Goal: Information Seeking & Learning: Find contact information

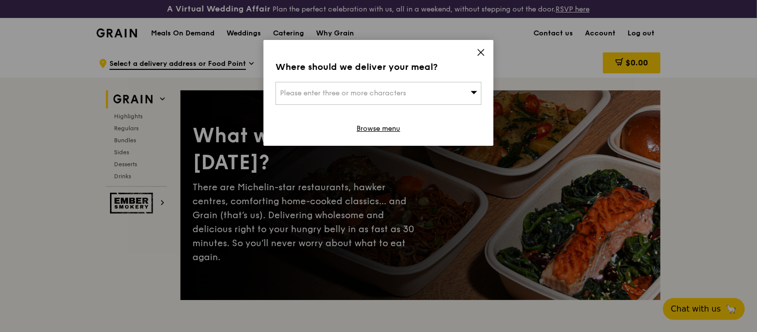
click at [480, 48] on icon at bounding box center [480, 52] width 9 height 9
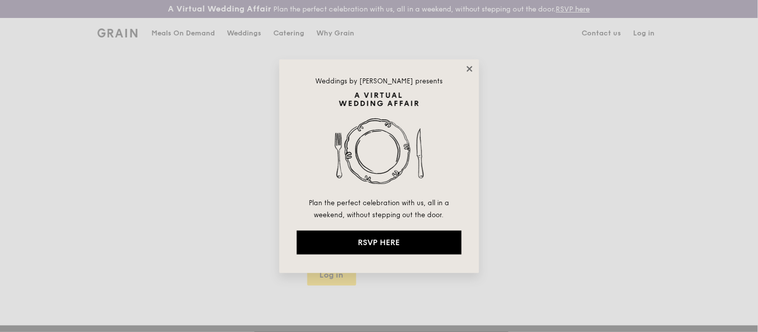
type input "jhoana@grain.com.sg"
click at [468, 68] on icon at bounding box center [469, 68] width 5 height 5
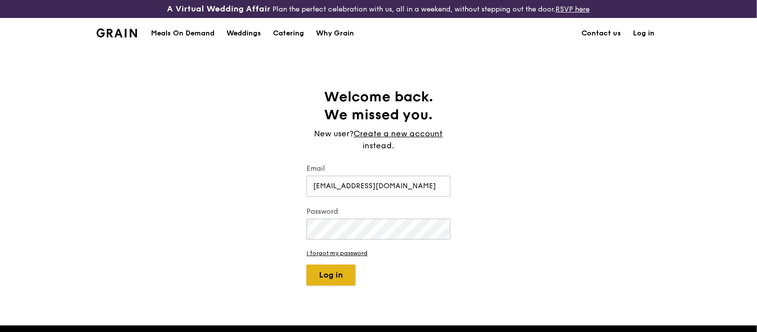
click at [332, 278] on button "Log in" at bounding box center [330, 275] width 49 height 21
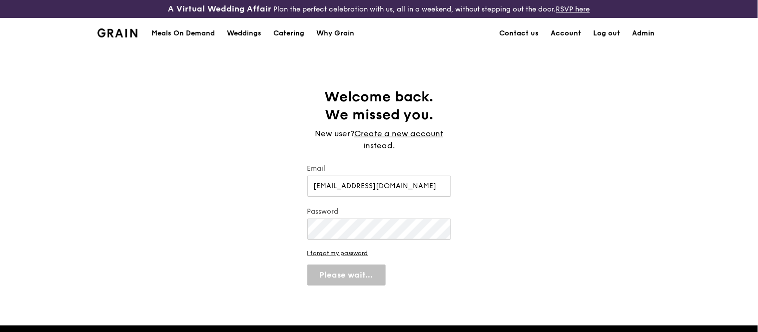
select select "100"
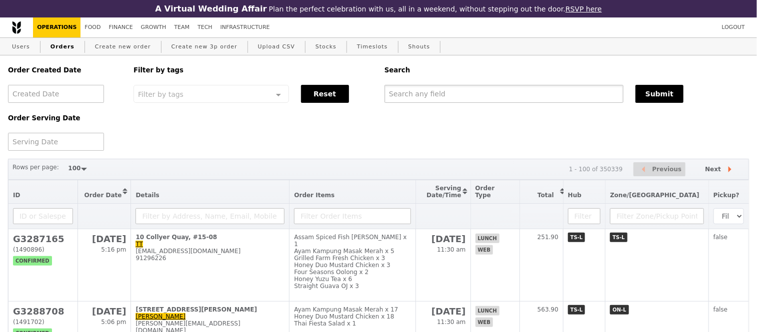
click at [506, 92] on input "text" at bounding box center [503, 94] width 239 height 18
paste input "G3288134"
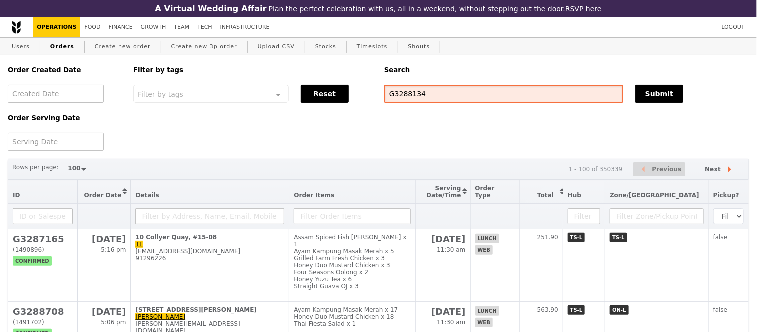
type input "G3288134"
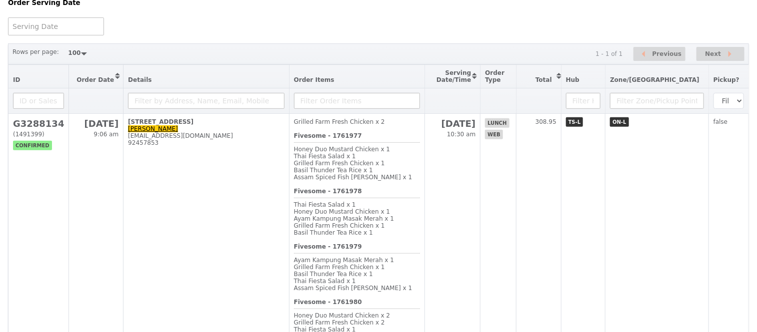
scroll to position [128, 0]
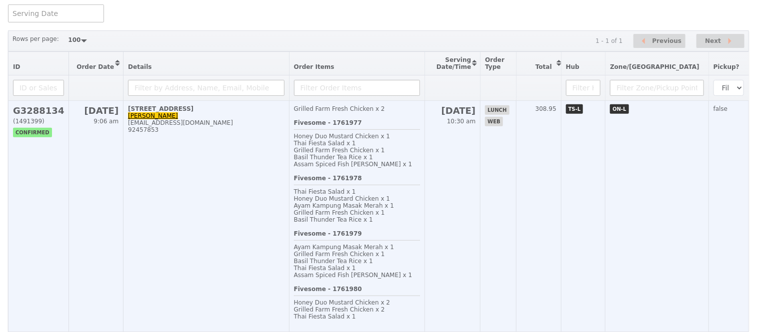
click at [40, 116] on h2 "G3288134" at bounding box center [38, 110] width 51 height 10
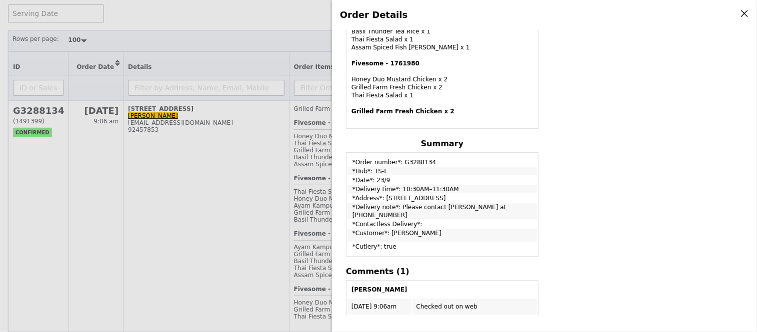
scroll to position [522, 0]
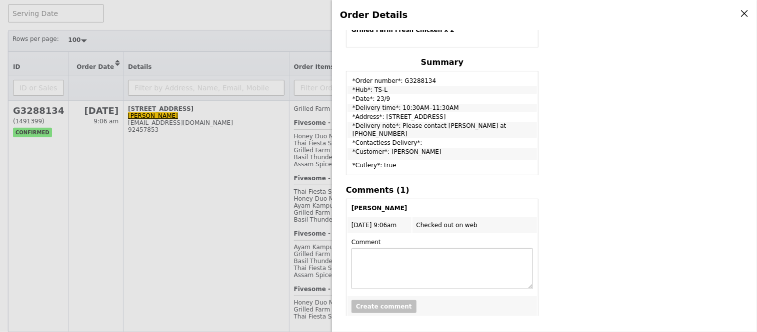
drag, startPoint x: 435, startPoint y: 122, endPoint x: 507, endPoint y: 124, distance: 72.0
click at [507, 124] on td "*Delivery note*: Please contact Winnie Choy at 98185532" at bounding box center [441, 130] width 189 height 16
copy td "Winnie Choy at 98185532"
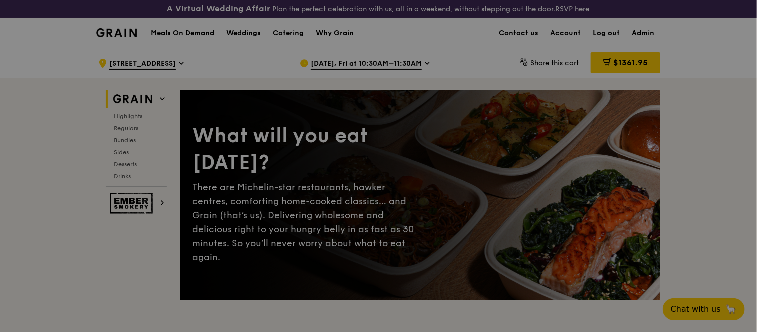
click at [290, 32] on div at bounding box center [378, 166] width 757 height 332
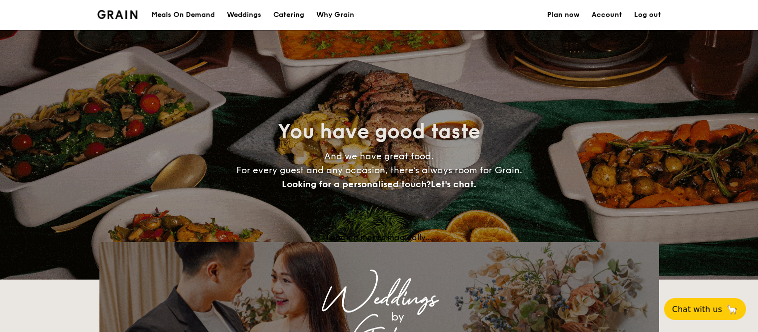
select select
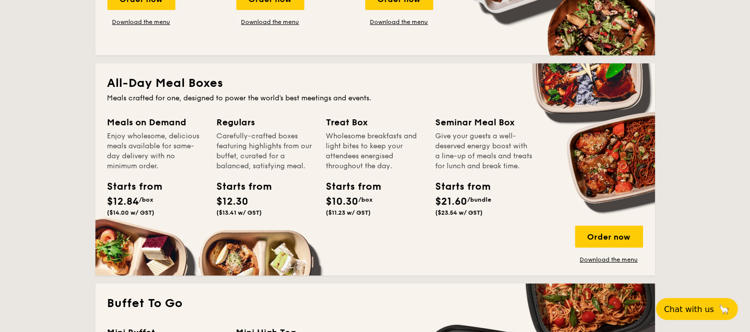
scroll to position [396, 0]
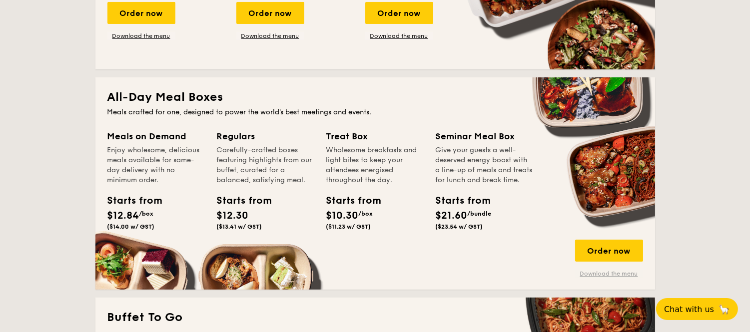
click at [598, 270] on link "Download the menu" at bounding box center [609, 274] width 68 height 8
